Goal: Task Accomplishment & Management: Complete application form

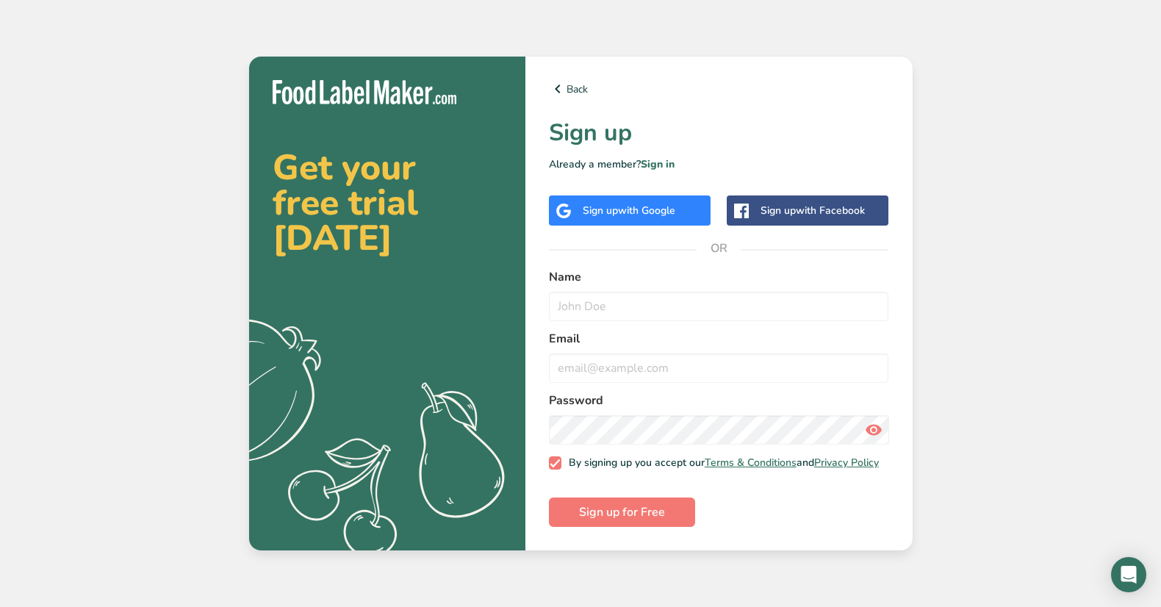
click at [654, 204] on span "with Google" at bounding box center [646, 211] width 57 height 14
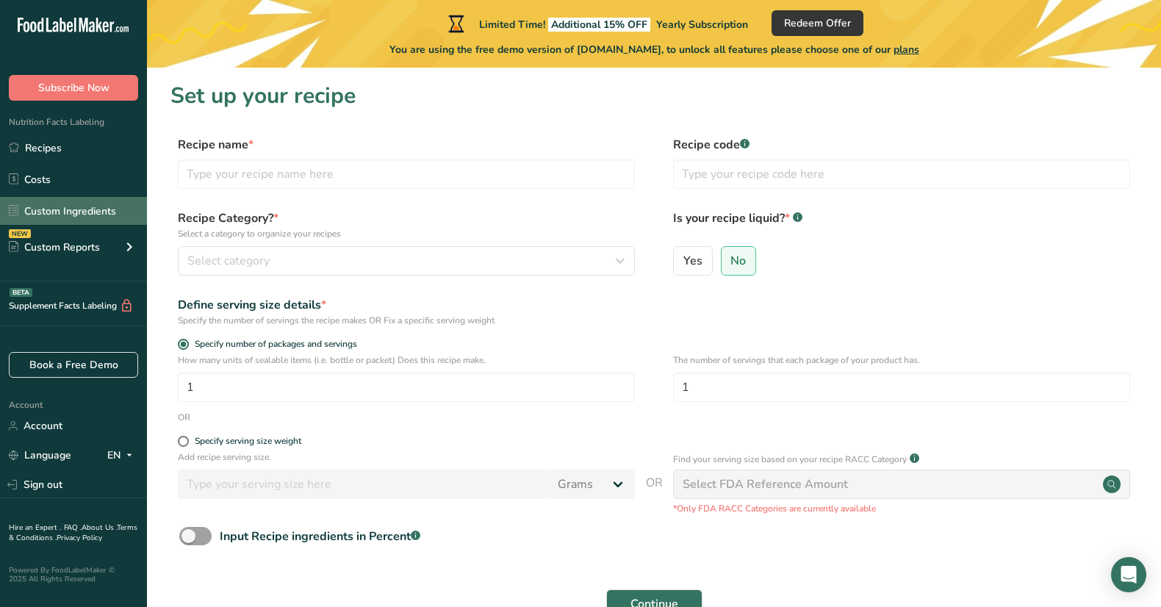
click at [62, 209] on link "Custom Ingredients" at bounding box center [73, 211] width 147 height 28
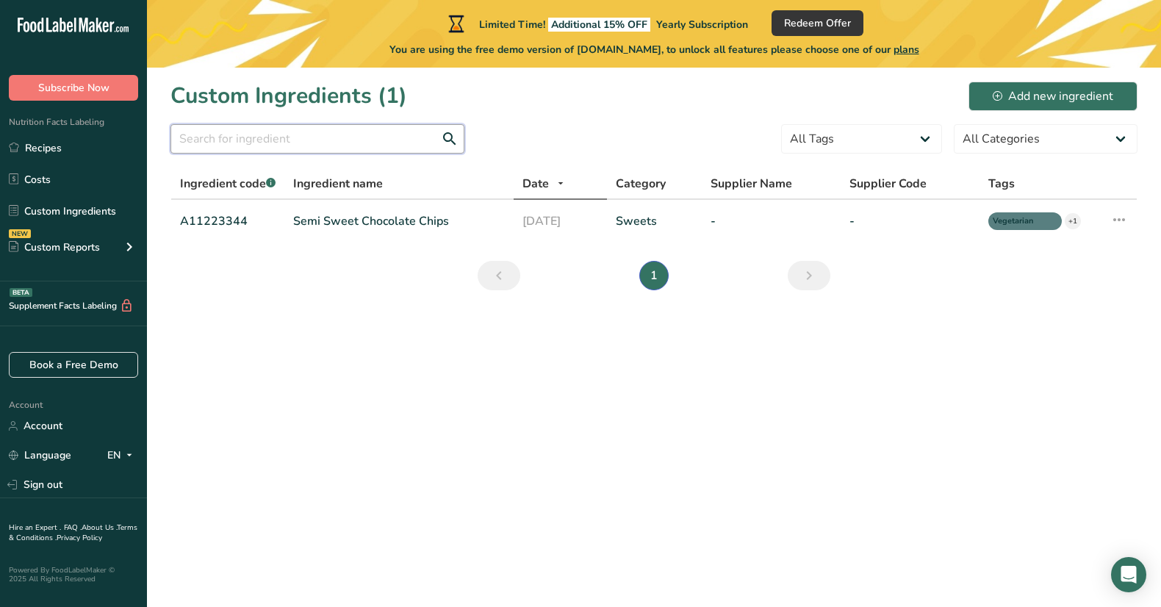
click at [354, 148] on input "text" at bounding box center [317, 138] width 294 height 29
click at [389, 132] on input "text" at bounding box center [317, 138] width 294 height 29
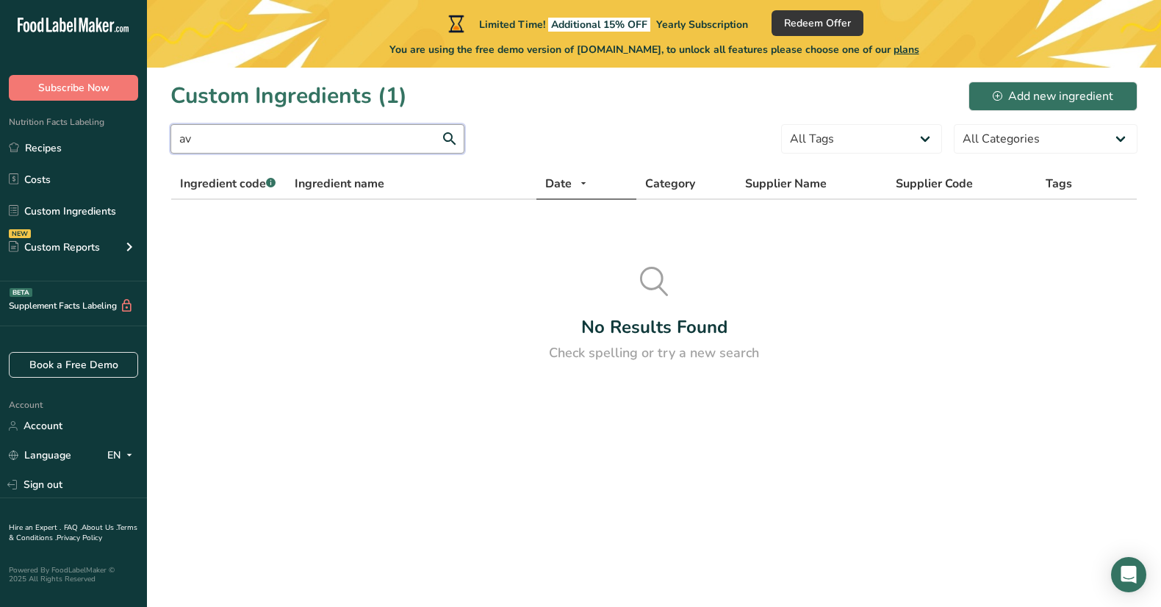
type input "a"
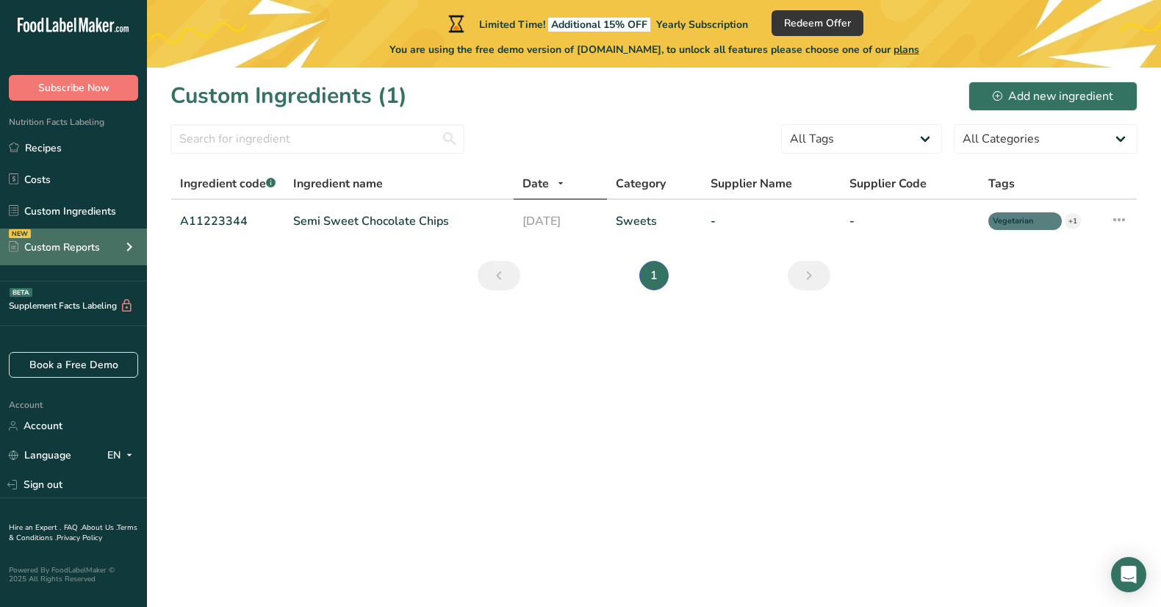
click at [133, 245] on icon at bounding box center [129, 247] width 18 height 26
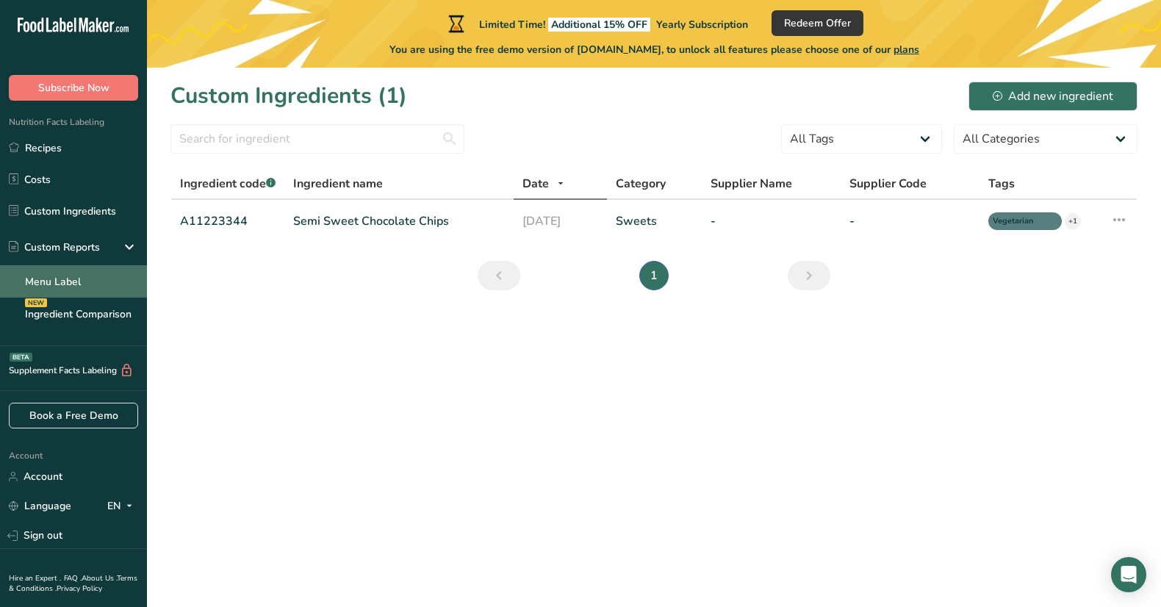
click at [112, 276] on link "Menu Label" at bounding box center [73, 281] width 147 height 32
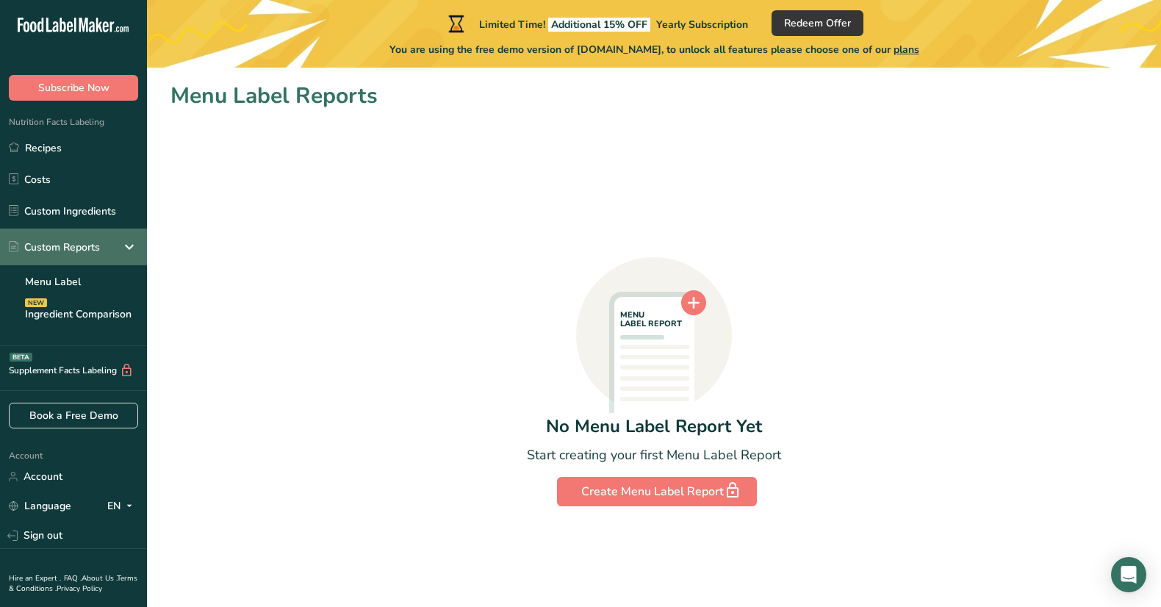
click at [86, 251] on div "Custom Reports" at bounding box center [54, 247] width 91 height 15
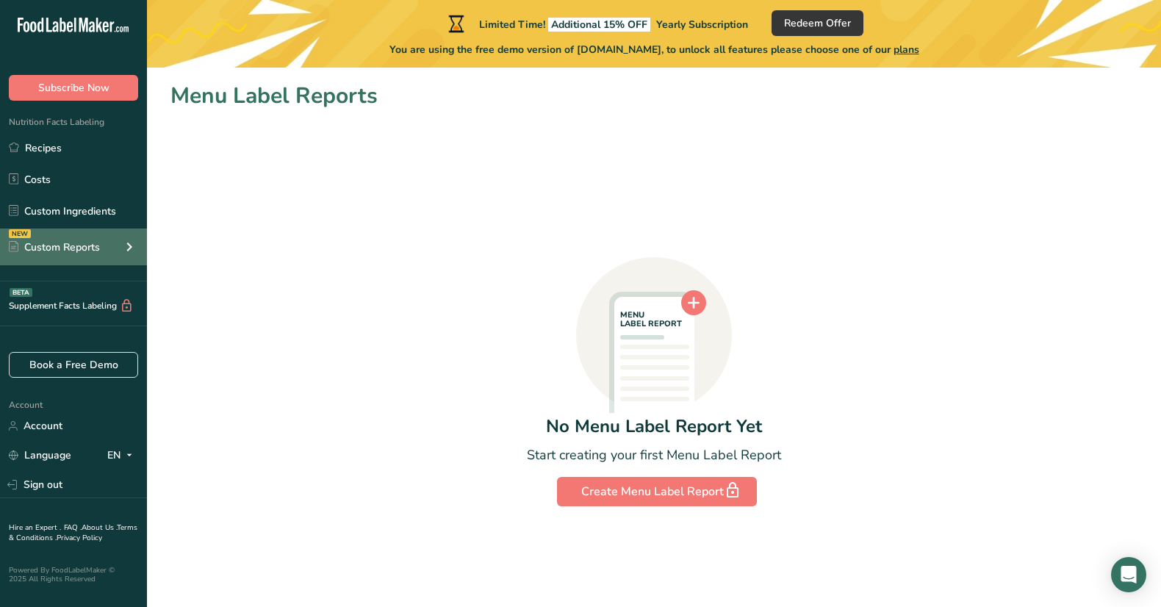
click at [86, 251] on div "Custom Reports" at bounding box center [54, 247] width 91 height 15
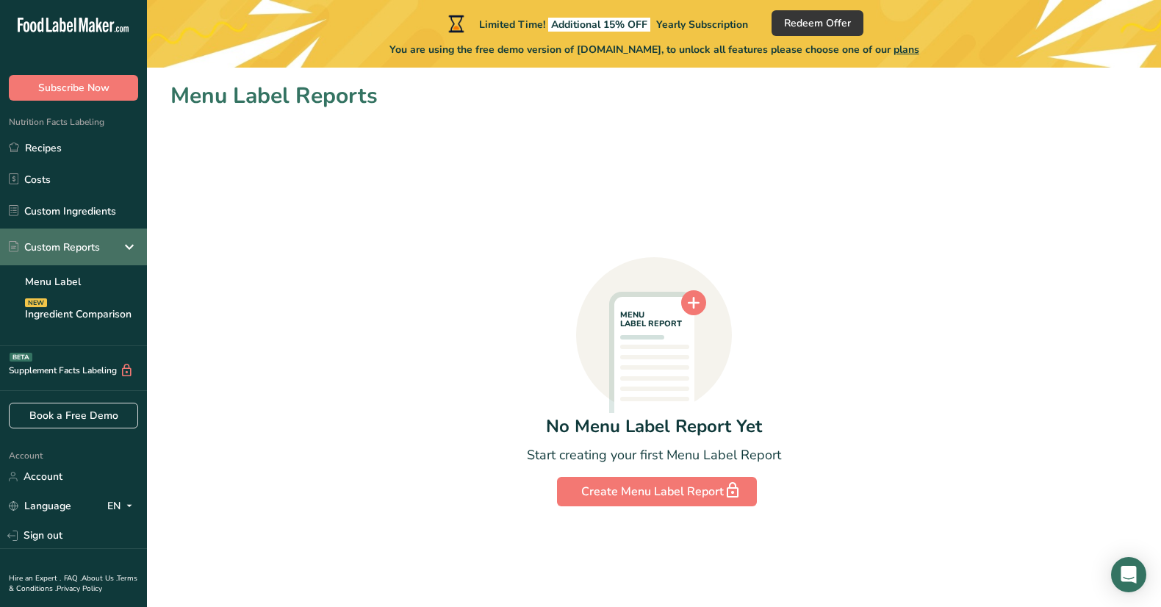
click at [86, 242] on div "Custom Reports" at bounding box center [54, 247] width 91 height 15
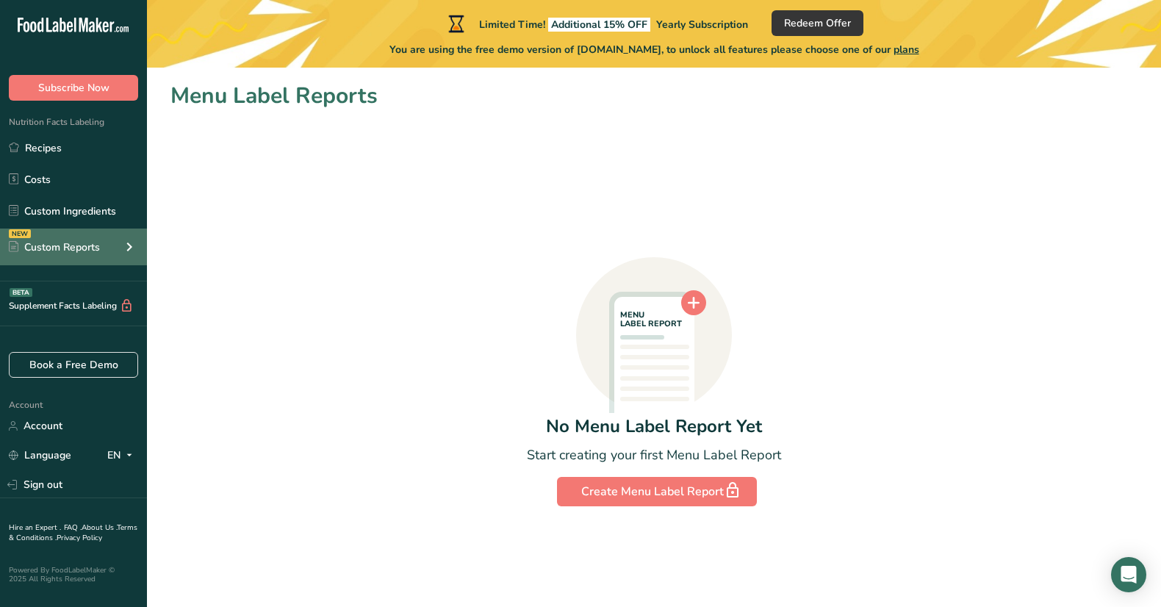
click at [86, 242] on div "Custom Reports" at bounding box center [54, 247] width 91 height 15
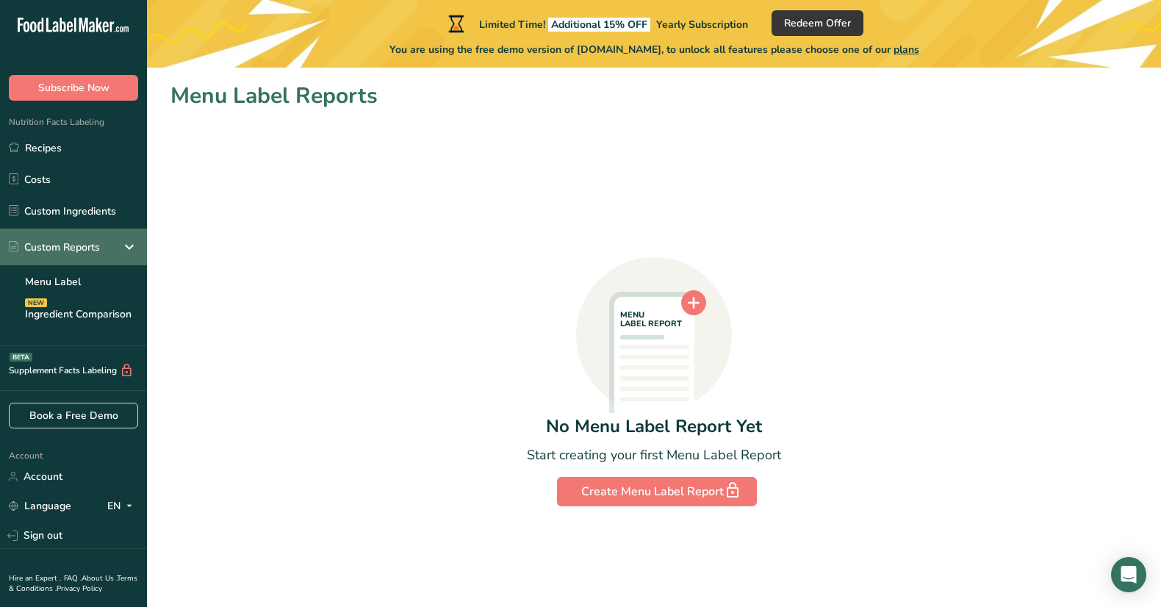
click at [89, 257] on div "Custom Reports" at bounding box center [73, 247] width 147 height 37
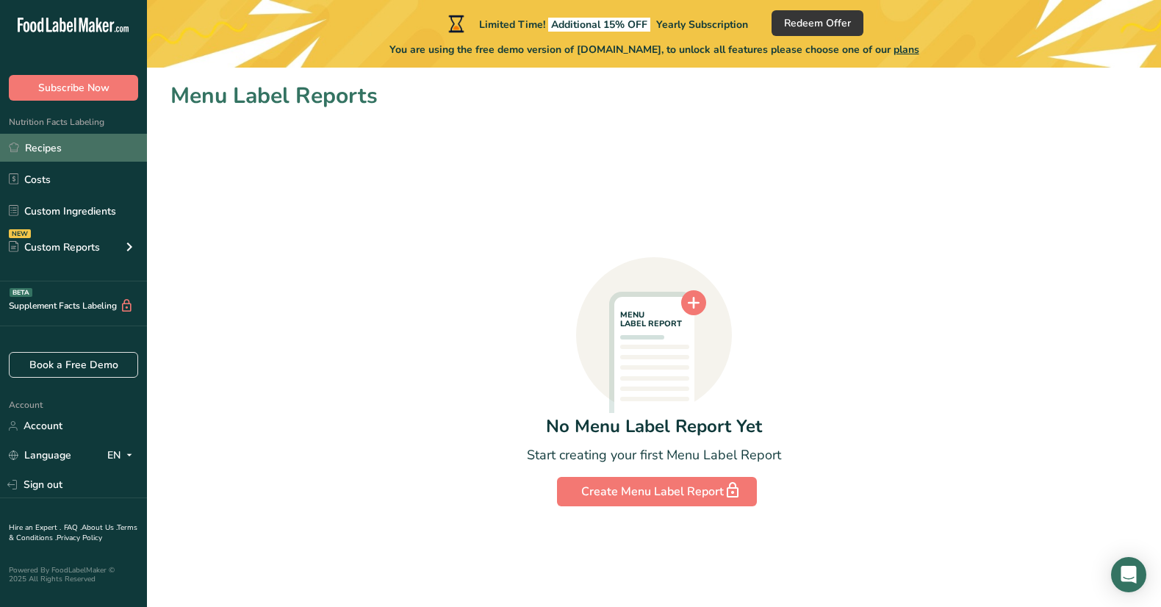
click at [49, 155] on link "Recipes" at bounding box center [73, 148] width 147 height 28
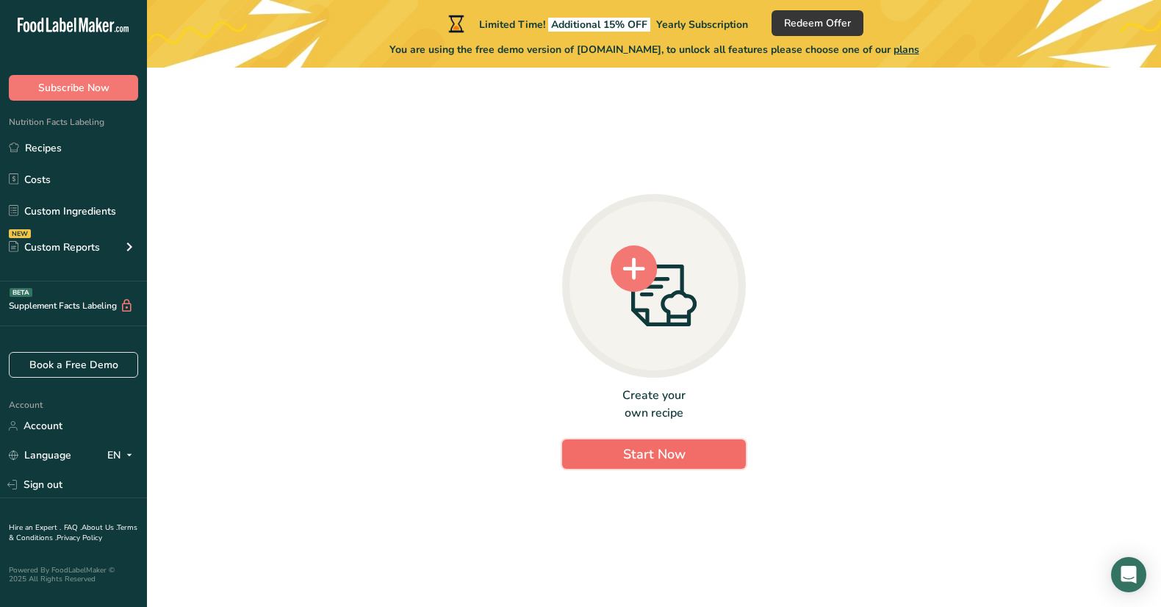
click at [672, 453] on span "Start Now" at bounding box center [654, 454] width 62 height 18
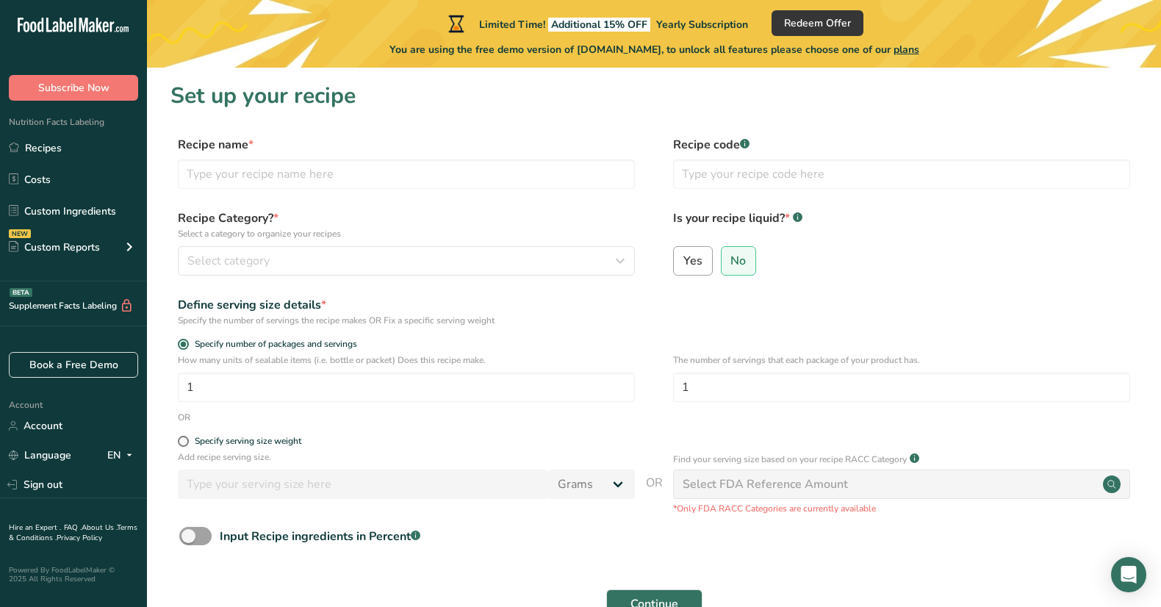
click at [694, 270] on label "Yes" at bounding box center [693, 260] width 40 height 29
click at [683, 265] on input "Yes" at bounding box center [679, 261] width 10 height 10
radio input "true"
radio input "false"
select select "22"
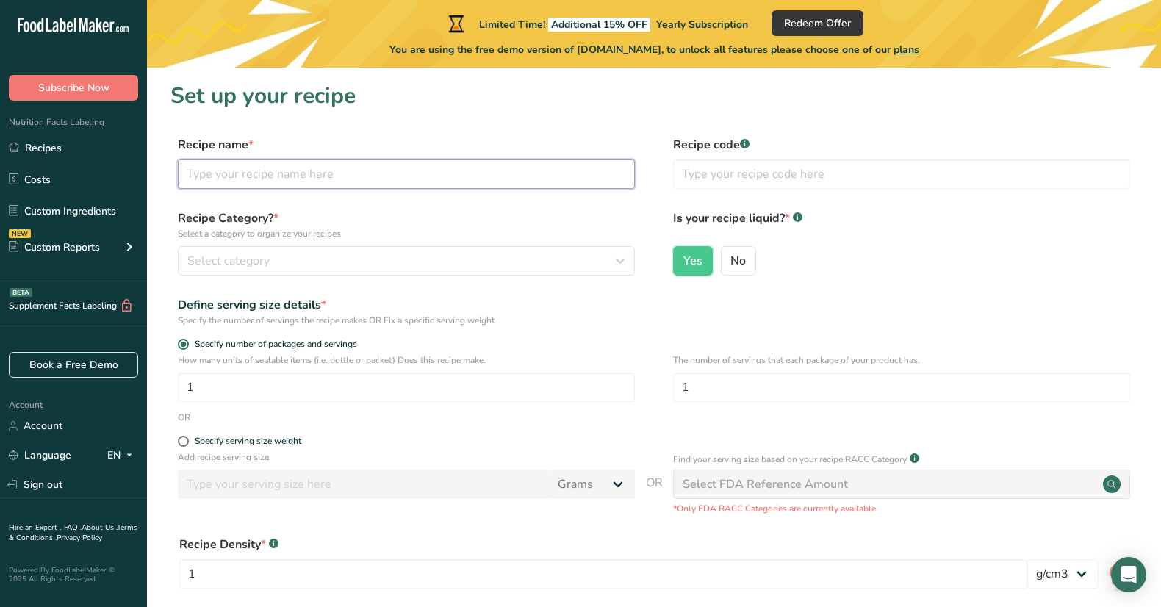
click at [284, 174] on input "text" at bounding box center [406, 173] width 457 height 29
type input "R"
type input "Avocado Oil"
click at [703, 181] on input "text" at bounding box center [901, 173] width 457 height 29
click at [736, 176] on input "text" at bounding box center [901, 173] width 457 height 29
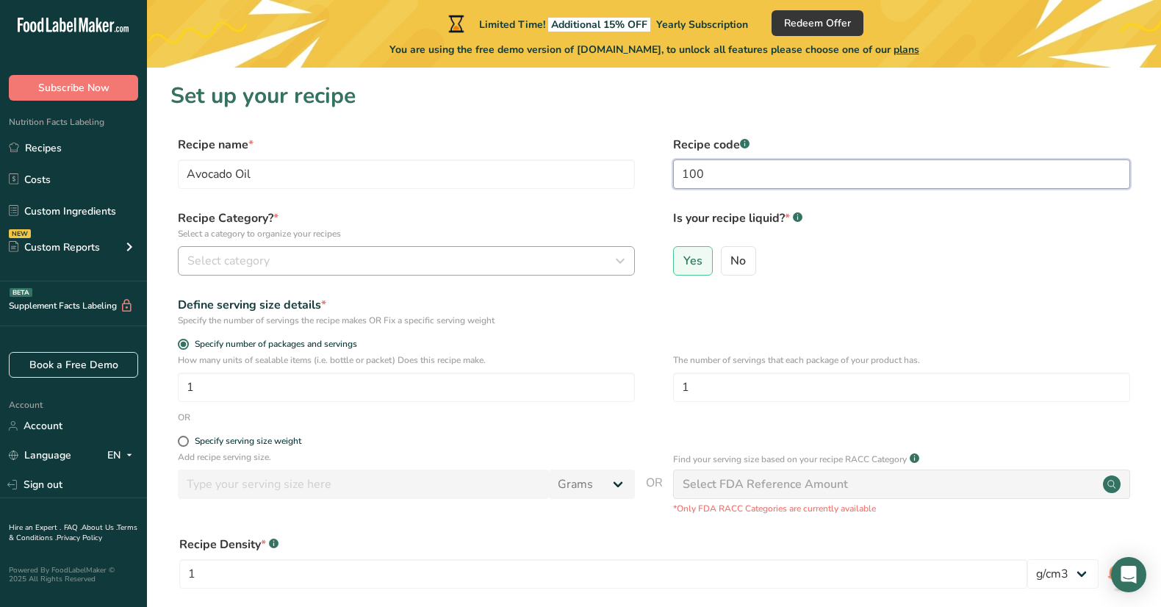
type input "100"
click at [435, 259] on div "Select category" at bounding box center [401, 261] width 429 height 18
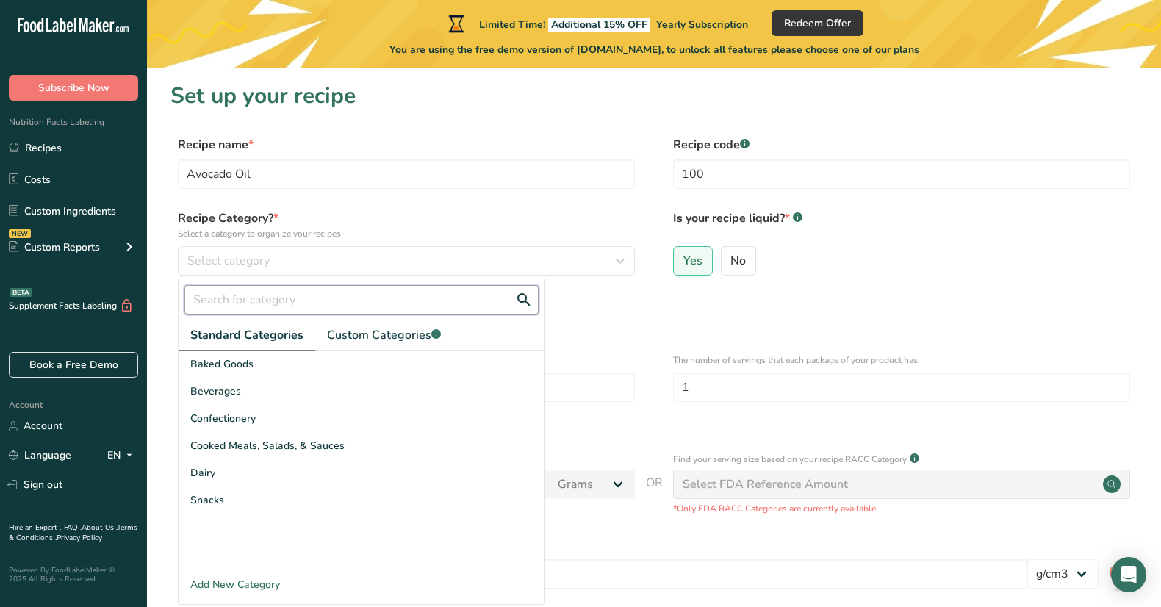
click at [314, 298] on input "text" at bounding box center [361, 299] width 354 height 29
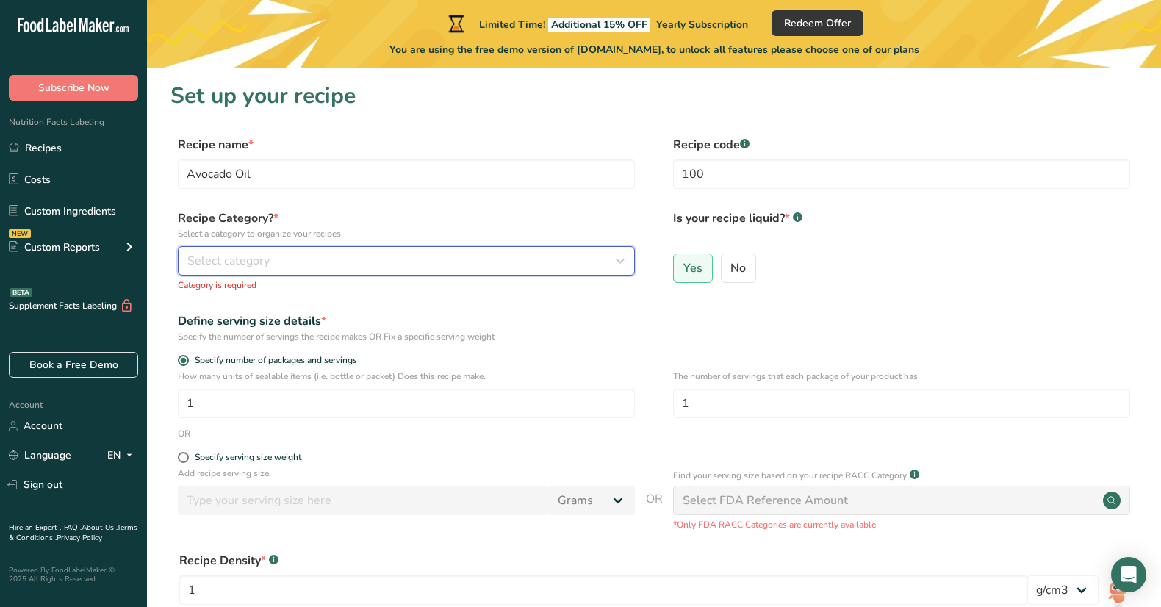
click at [297, 273] on button "Select category" at bounding box center [406, 260] width 457 height 29
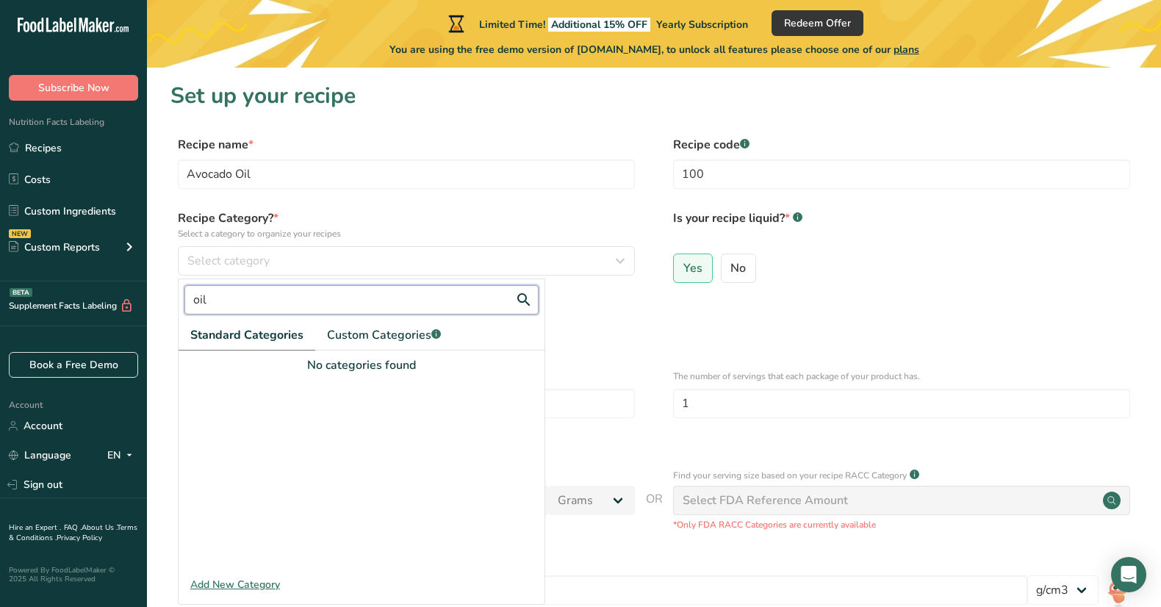
click at [420, 303] on input "oil" at bounding box center [361, 299] width 354 height 29
type input "o"
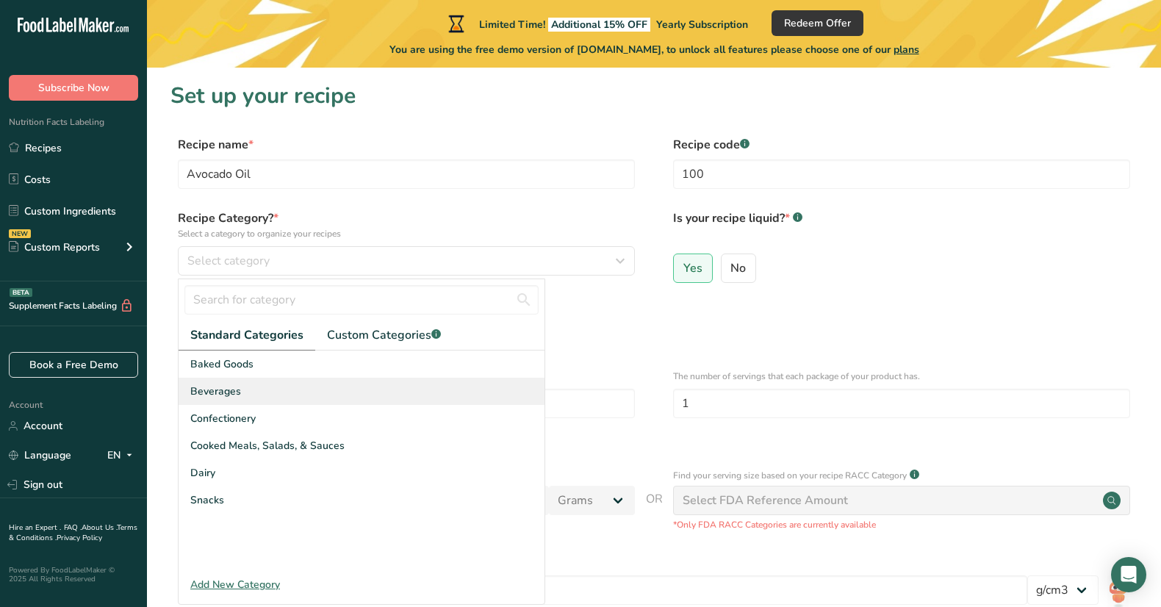
click at [306, 389] on div "Beverages" at bounding box center [362, 391] width 366 height 27
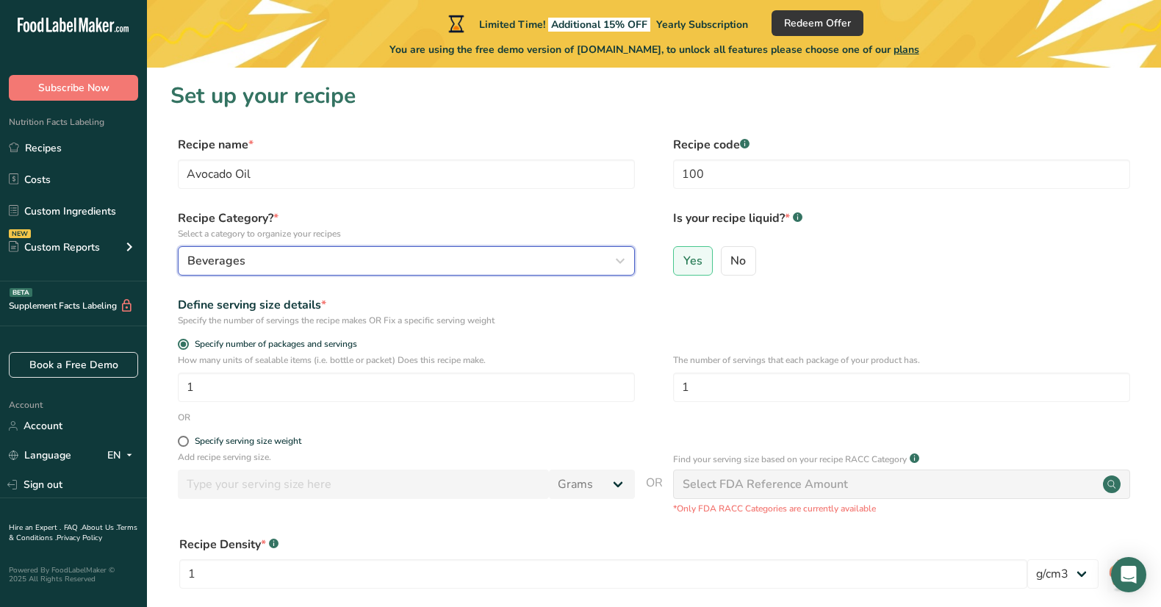
click at [266, 264] on div "Beverages" at bounding box center [401, 261] width 429 height 18
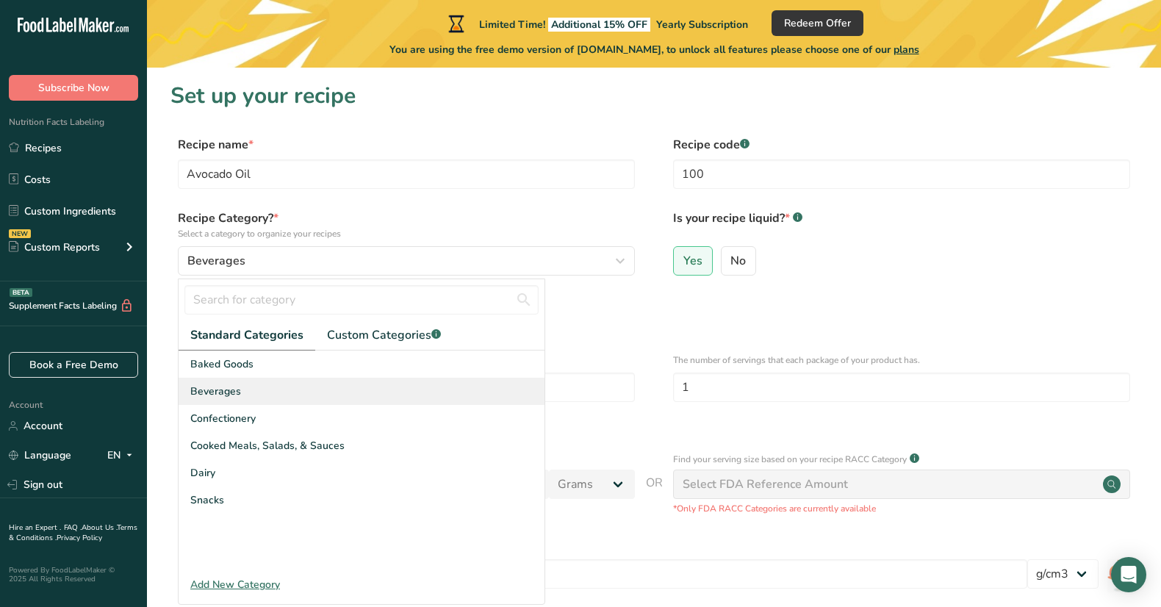
click at [258, 386] on div "Beverages" at bounding box center [362, 391] width 366 height 27
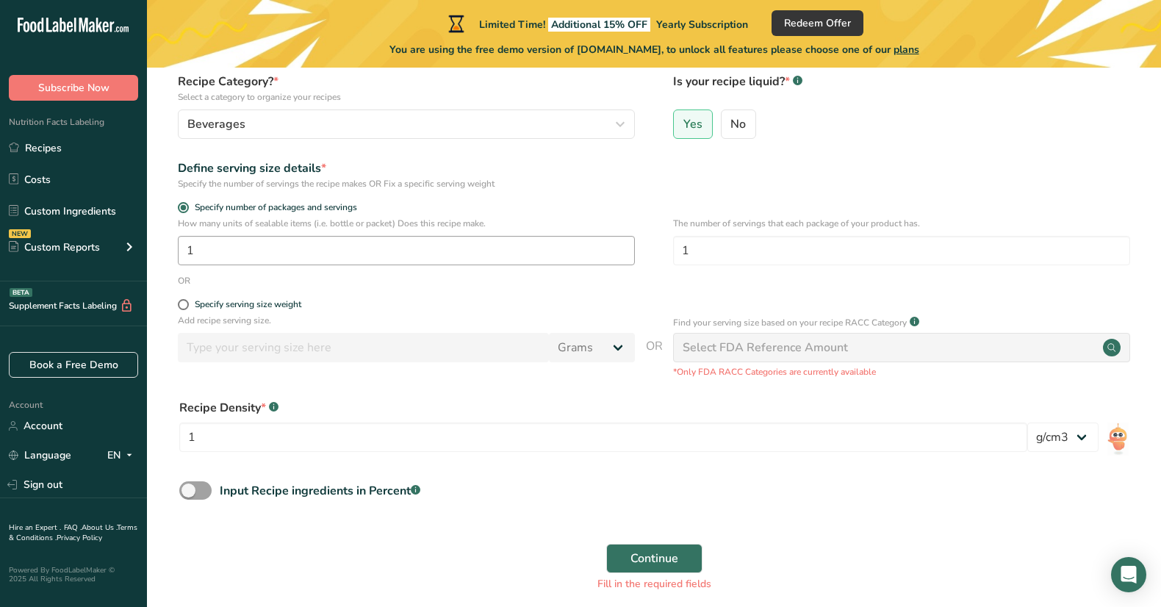
scroll to position [201, 0]
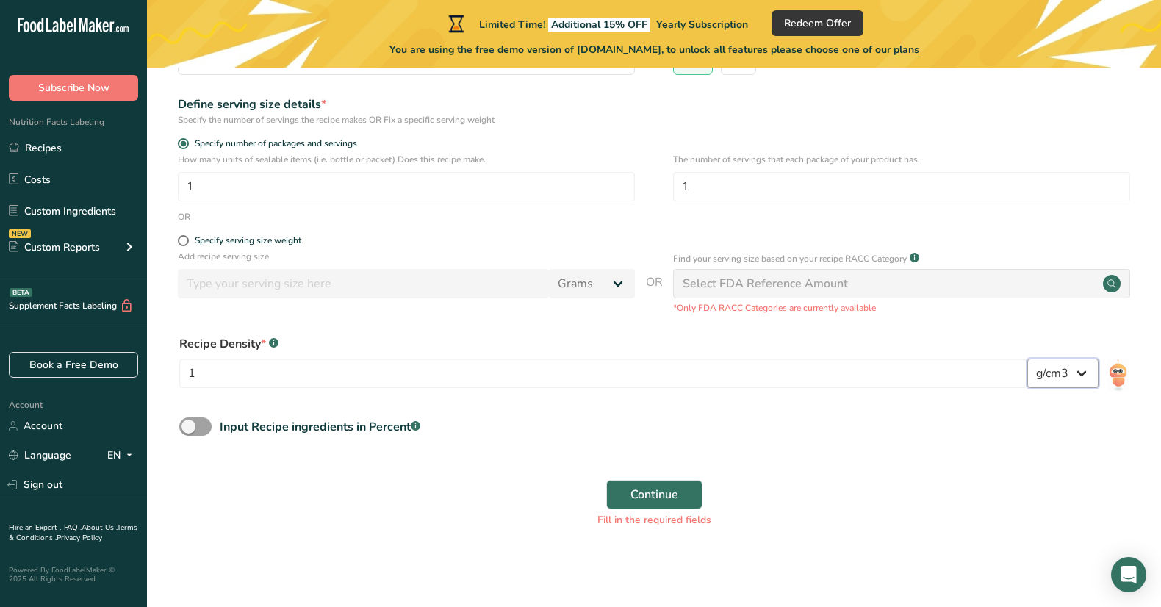
click at [1068, 381] on select "lb/ft3 g/cm3" at bounding box center [1062, 373] width 71 height 29
click at [1027, 359] on select "lb/ft3 g/cm3" at bounding box center [1062, 373] width 71 height 29
click at [255, 239] on div "Specify serving size weight" at bounding box center [248, 240] width 107 height 11
click at [187, 239] on input "Specify serving size weight" at bounding box center [183, 241] width 10 height 10
radio input "true"
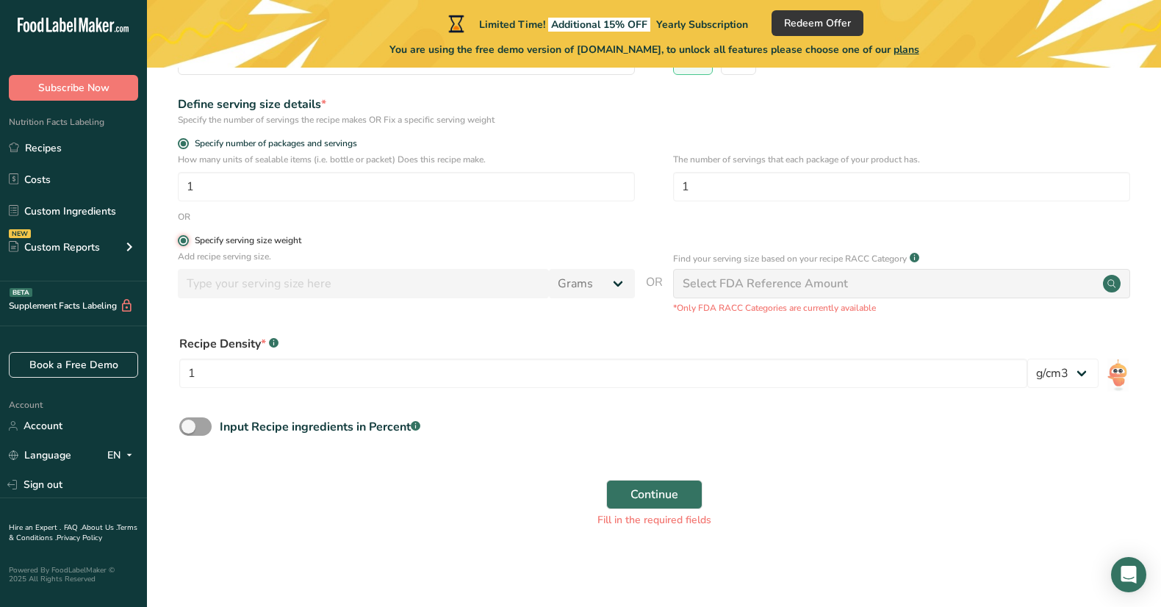
radio input "false"
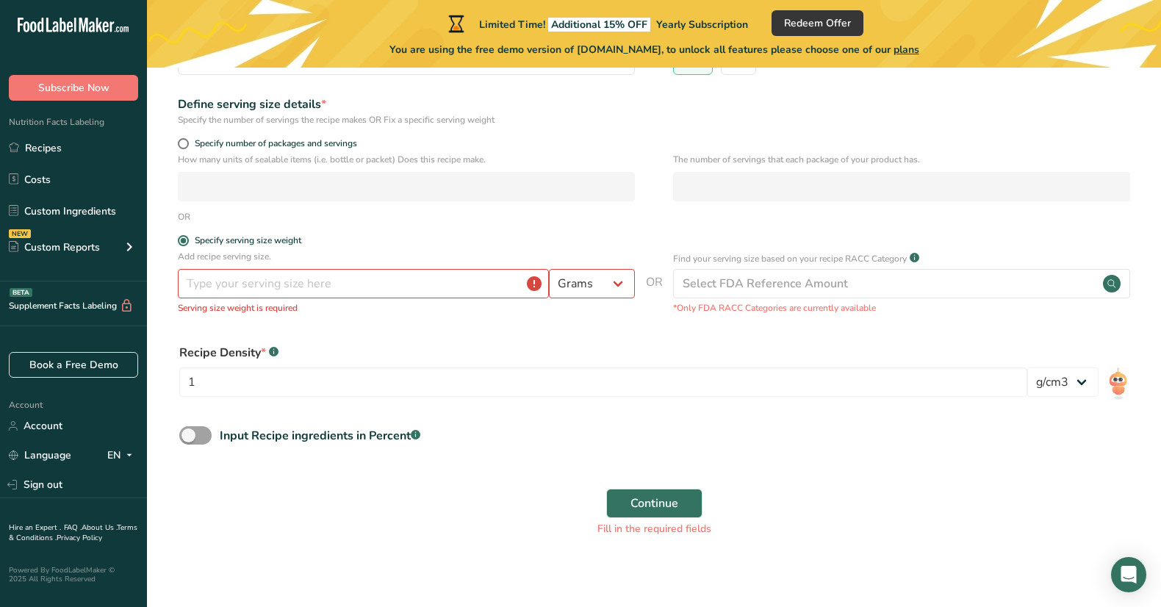
click at [253, 135] on form "Recipe name * Avocado Oil Recipe code .a-a{fill:#347362;}.b-a{fill:#fff;} 100 R…" at bounding box center [653, 240] width 967 height 610
click at [253, 140] on span "Specify number of packages and servings" at bounding box center [273, 143] width 168 height 11
click at [187, 140] on input "Specify number of packages and servings" at bounding box center [183, 144] width 10 height 10
radio input "true"
radio input "false"
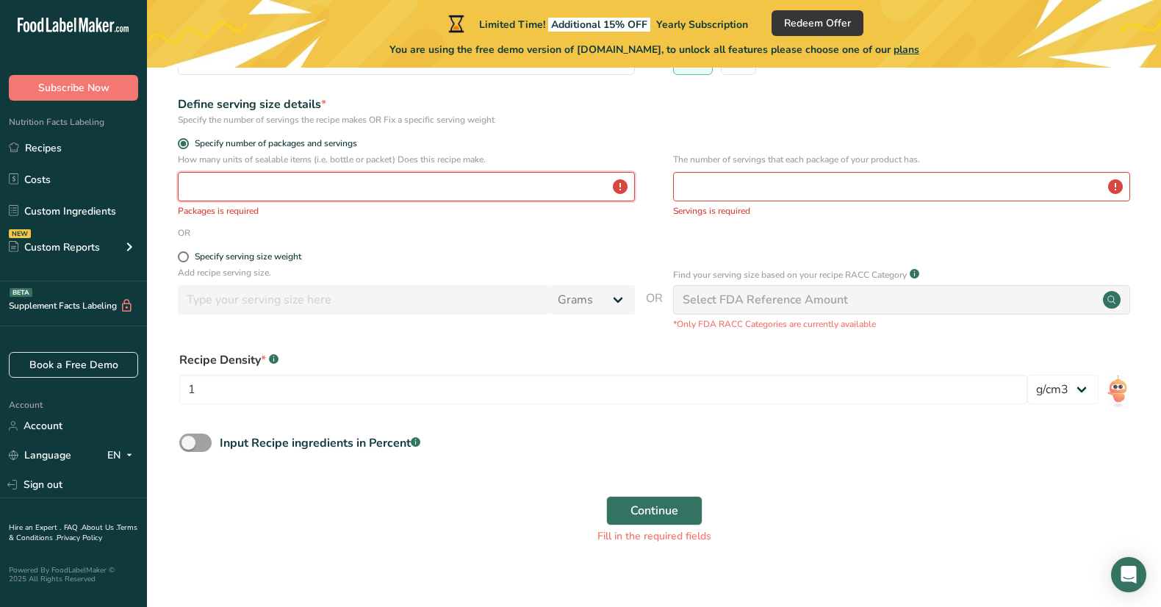
click at [316, 180] on input "number" at bounding box center [406, 186] width 457 height 29
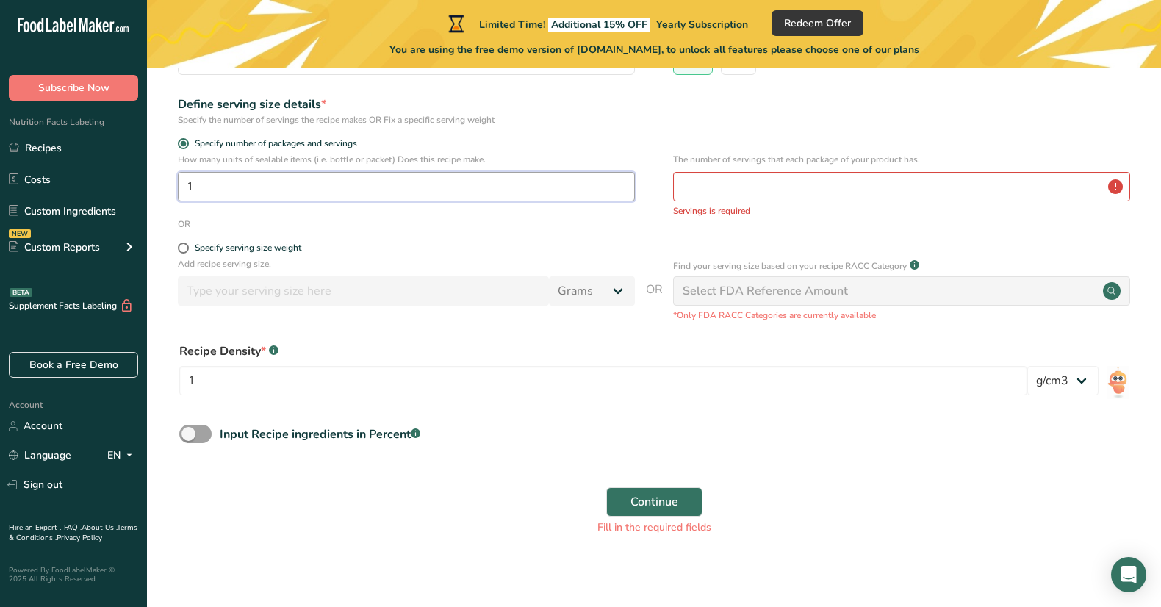
type input "1"
click at [600, 233] on form "Recipe name * Avocado Oil Recipe code .a-a{fill:#347362;}.b-a{fill:#fff;} 100 R…" at bounding box center [653, 239] width 967 height 608
click at [661, 486] on div "Continue Fill in the required fields" at bounding box center [653, 510] width 967 height 65
click at [661, 501] on span "Continue" at bounding box center [654, 502] width 48 height 18
click at [738, 177] on input "number" at bounding box center [901, 186] width 457 height 29
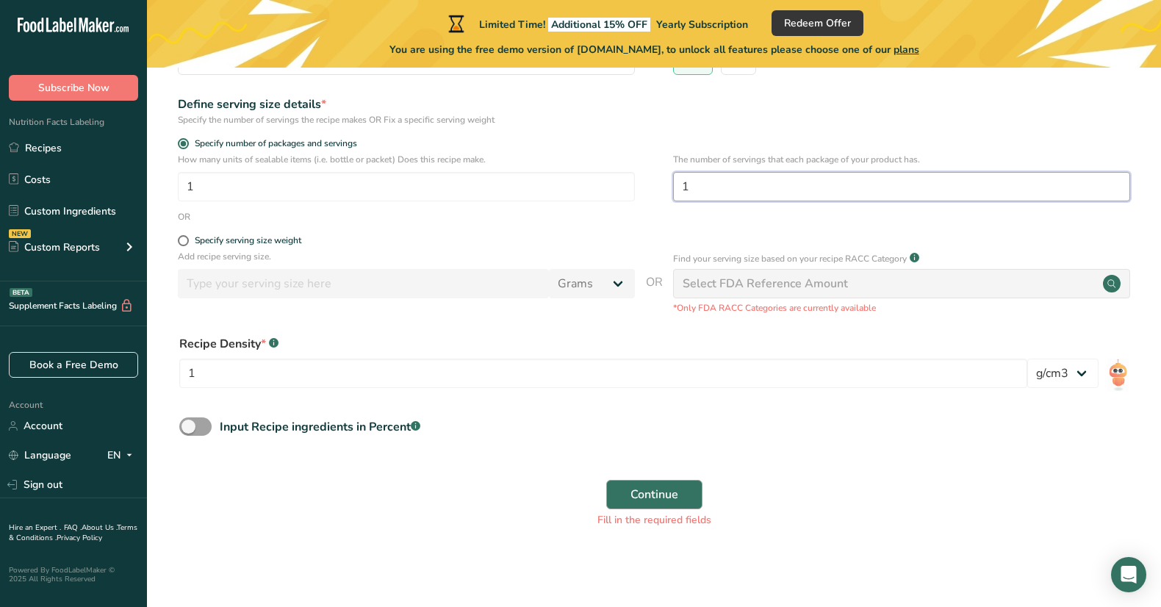
type input "1"
click at [660, 496] on span "Continue" at bounding box center [654, 495] width 48 height 18
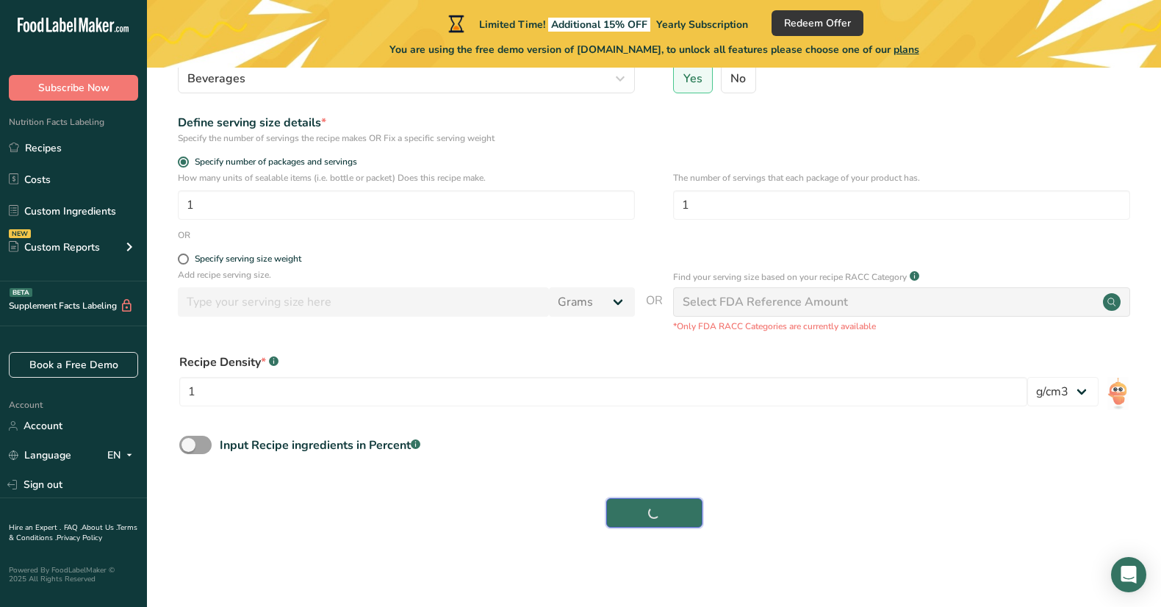
scroll to position [182, 0]
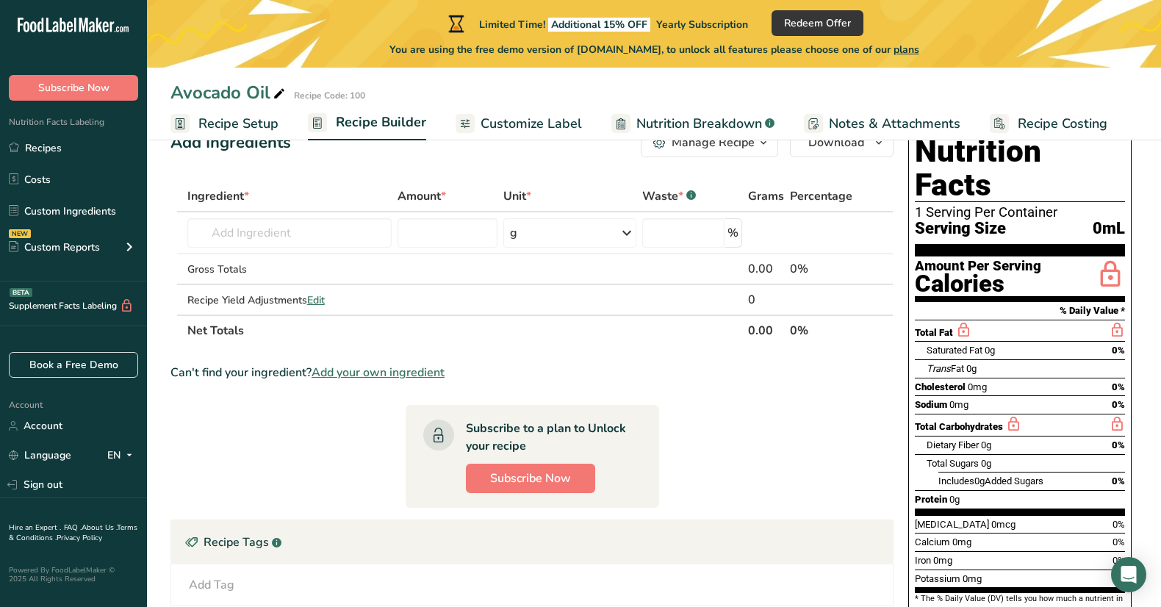
scroll to position [46, 0]
click at [554, 479] on span "Subscribe Now" at bounding box center [530, 478] width 81 height 18
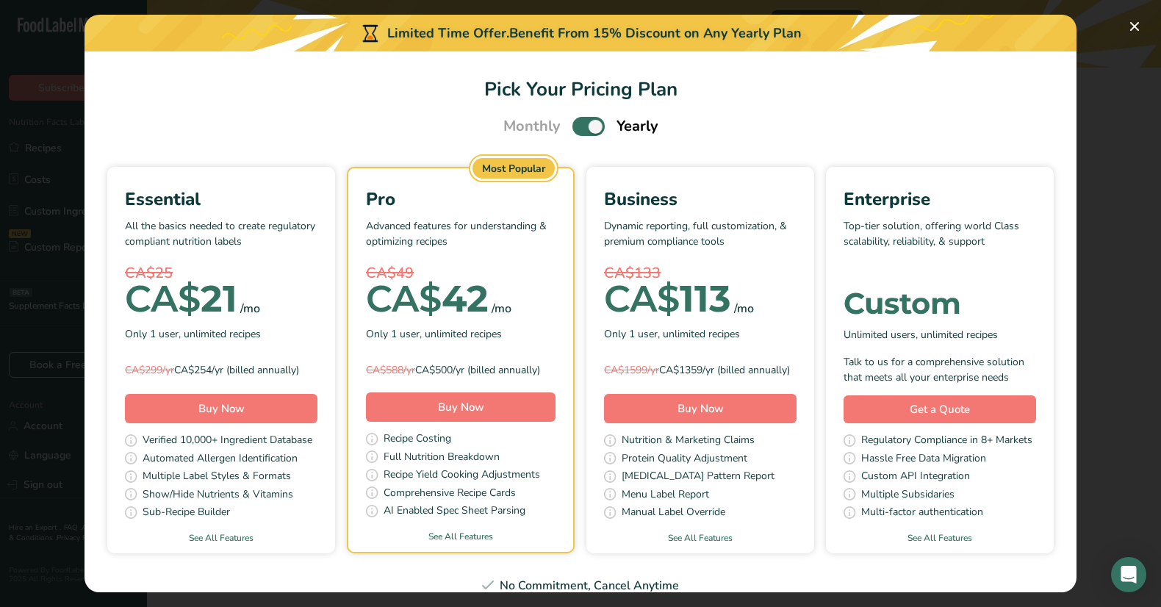
scroll to position [91, 0]
click at [44, 58] on div "Pick Your Pricing Plan Modal" at bounding box center [580, 303] width 1161 height 607
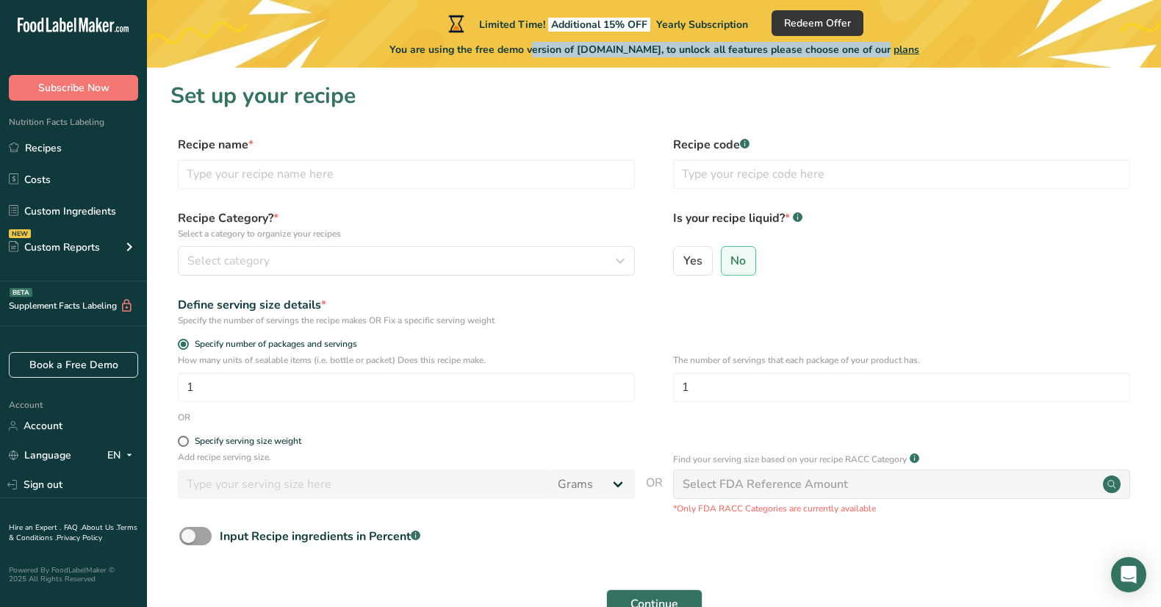
drag, startPoint x: 494, startPoint y: 46, endPoint x: 848, endPoint y: 46, distance: 353.4
click at [848, 46] on span "You are using the free demo version of FoodLabelMaker.com, to unlock all featur…" at bounding box center [654, 49] width 530 height 15
click at [831, 24] on span "Redeem Offer" at bounding box center [817, 22] width 67 height 15
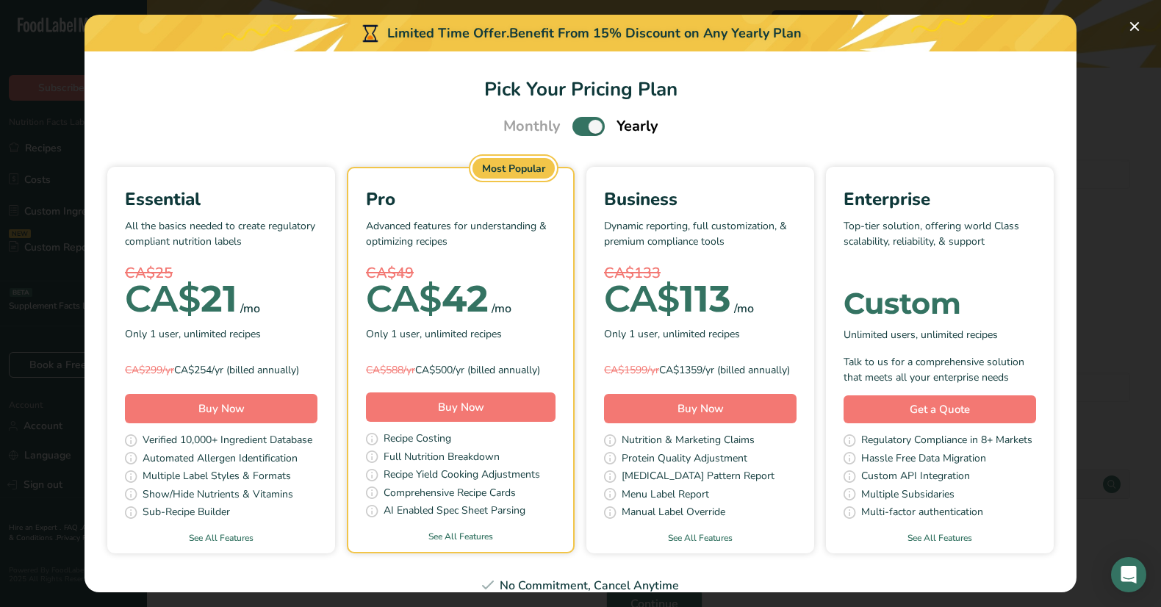
click at [64, 306] on div "Pick Your Pricing Plan Modal" at bounding box center [580, 303] width 1161 height 607
